Goal: Task Accomplishment & Management: Use online tool/utility

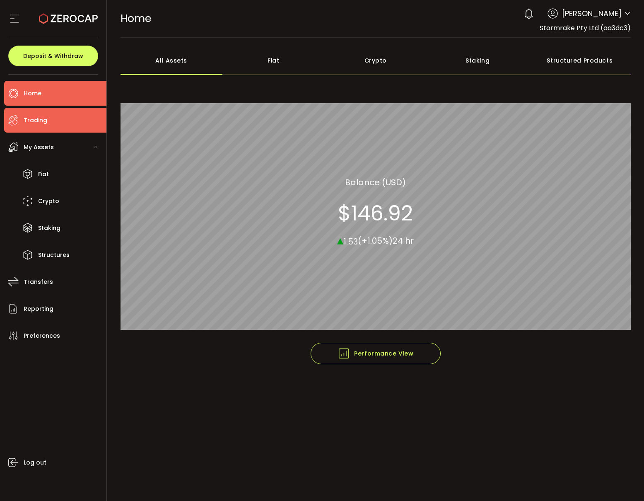
click at [61, 113] on li "Trading" at bounding box center [55, 120] width 102 height 25
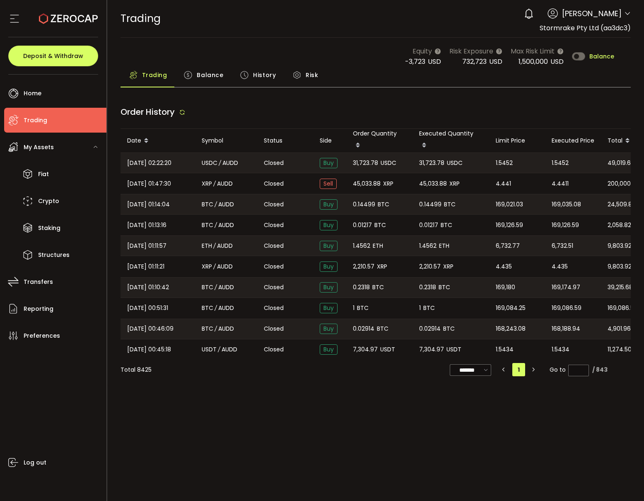
click at [200, 71] on span "Balance" at bounding box center [210, 75] width 27 height 17
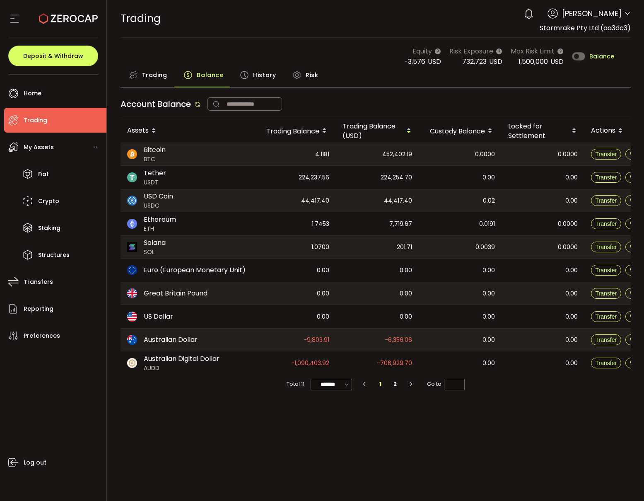
click at [139, 79] on div "Trading" at bounding box center [148, 77] width 55 height 21
